Goal: Navigation & Orientation: Find specific page/section

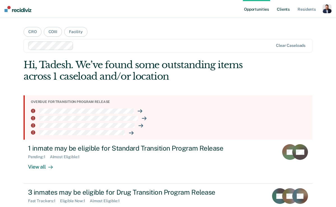
click at [282, 12] on link "Client s" at bounding box center [282, 9] width 15 height 18
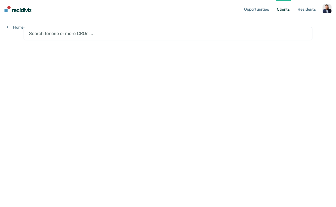
click at [75, 32] on div at bounding box center [168, 33] width 278 height 6
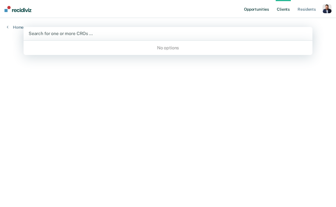
click at [257, 6] on link "Opportunities" at bounding box center [256, 9] width 27 height 18
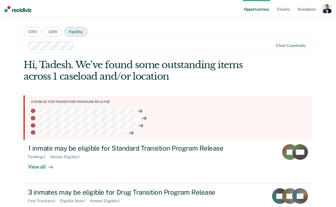
click at [73, 35] on button "Facility" at bounding box center [75, 32] width 23 height 10
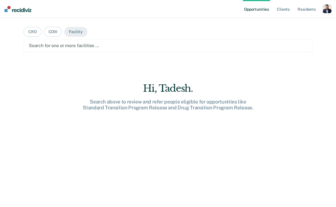
click at [61, 44] on div at bounding box center [168, 45] width 278 height 6
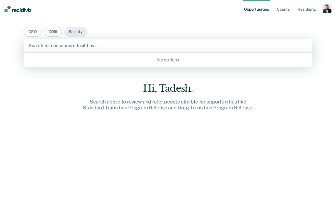
click at [66, 59] on div "No options" at bounding box center [168, 60] width 289 height 10
click at [86, 101] on div "Search above to review and refer people eligible for opportunities like Standar…" at bounding box center [167, 105] width 179 height 12
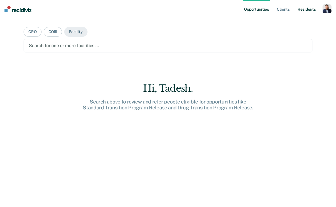
click at [309, 6] on link "Resident s" at bounding box center [306, 9] width 20 height 18
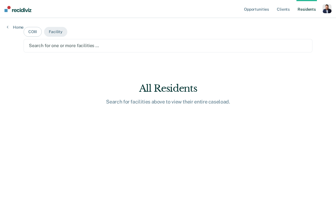
click at [71, 50] on div "Search for one or more facilities …" at bounding box center [168, 45] width 289 height 13
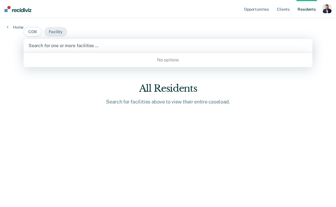
click at [71, 61] on div "No options" at bounding box center [168, 60] width 289 height 10
click at [18, 29] on link "Home" at bounding box center [15, 27] width 17 height 5
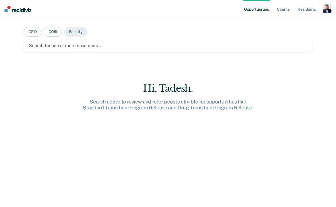
click at [19, 10] on img at bounding box center [17, 9] width 27 height 6
click at [31, 34] on button "CRO" at bounding box center [33, 32] width 18 height 10
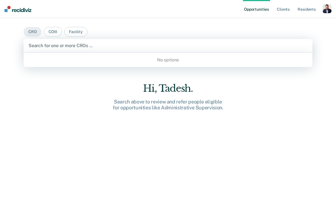
click at [68, 46] on div at bounding box center [168, 45] width 279 height 6
click at [56, 31] on button "COIII" at bounding box center [53, 32] width 18 height 10
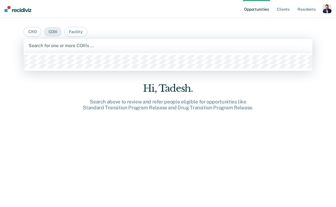
click at [58, 47] on div at bounding box center [168, 45] width 279 height 6
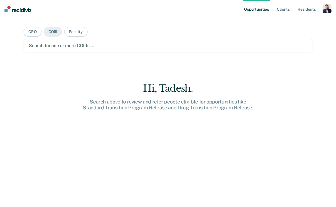
click at [60, 46] on div at bounding box center [168, 45] width 278 height 6
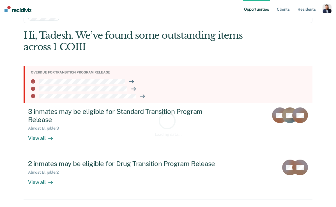
scroll to position [44, 0]
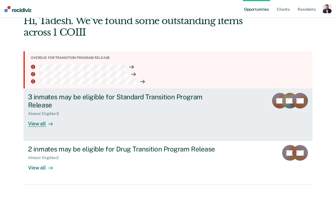
click at [41, 125] on div "View all" at bounding box center [43, 121] width 31 height 11
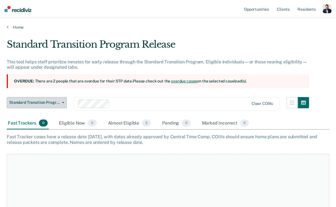
click at [50, 100] on span "Standard Transition Program Release" at bounding box center [34, 102] width 50 height 5
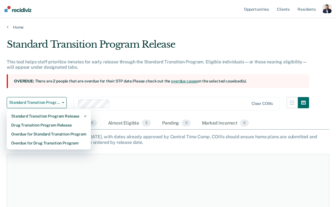
click at [268, 92] on div "Standard Transition Program Release This tool helps staff prioritize inmates fo…" at bounding box center [158, 78] width 302 height 78
